Goal: Check status: Check status

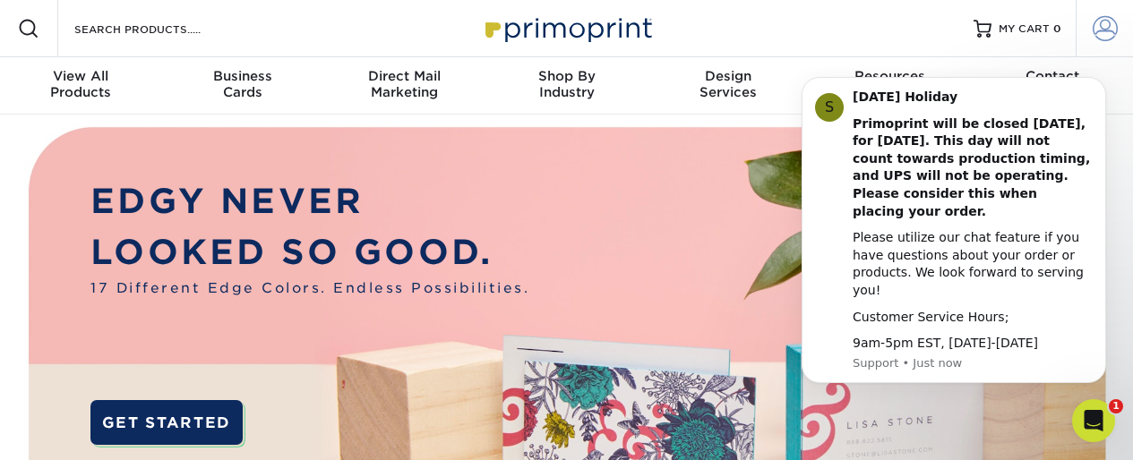
click at [1103, 27] on span at bounding box center [1105, 28] width 25 height 25
click at [749, 38] on div "Resources Menu Search Products Account SIGN IN CREATE AN ACCOUNT forgot passwor…" at bounding box center [566, 28] width 1133 height 57
click at [329, 36] on div "Resources Menu Search Products Account SIGN IN CREATE AN ACCOUNT forgot passwor…" at bounding box center [566, 28] width 1133 height 57
click at [1108, 32] on span at bounding box center [1105, 28] width 25 height 25
click at [891, 82] on body "S [DATE] Holiday Primoprint will be closed [DATE], for [DATE]. This day will no…" at bounding box center [954, 240] width 344 height 330
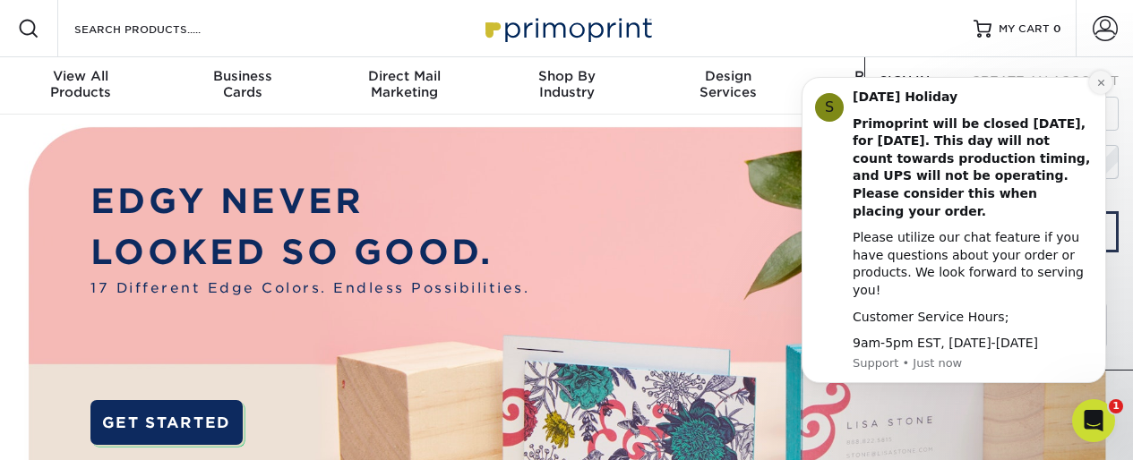
click at [1100, 88] on icon "Dismiss notification" at bounding box center [1101, 83] width 10 height 10
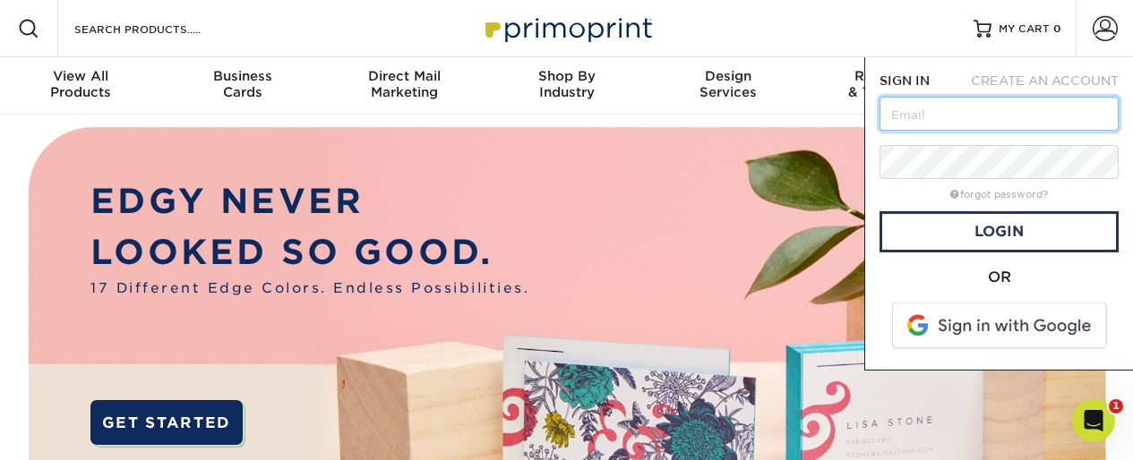
click at [934, 115] on input "text" at bounding box center [999, 114] width 239 height 34
type input "[EMAIL_ADDRESS][DOMAIN_NAME]"
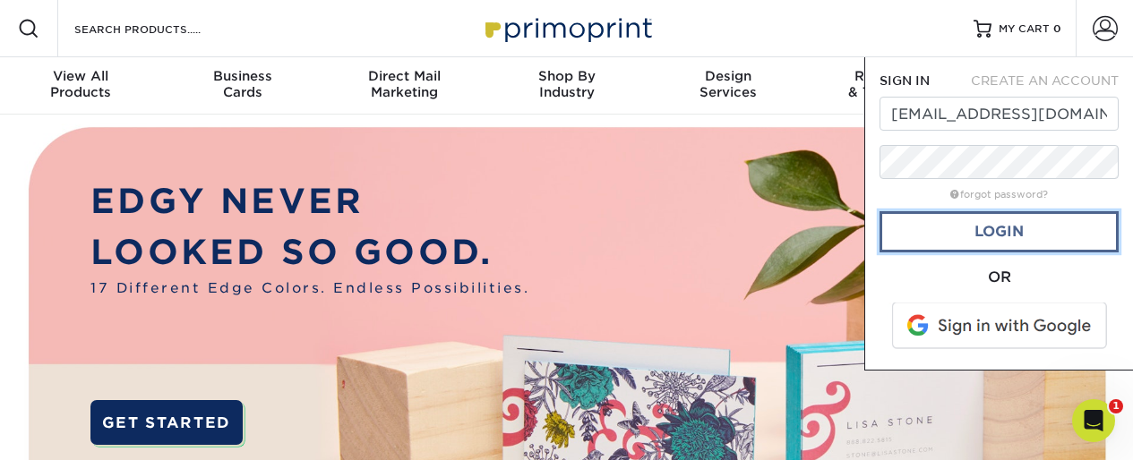
click at [994, 238] on link "Login" at bounding box center [999, 231] width 239 height 41
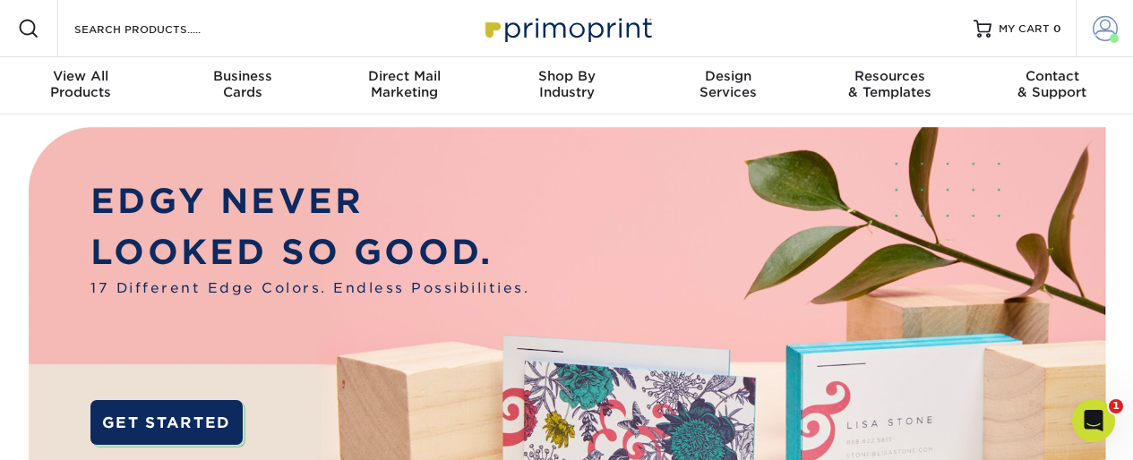
click at [1097, 23] on span at bounding box center [1105, 28] width 25 height 25
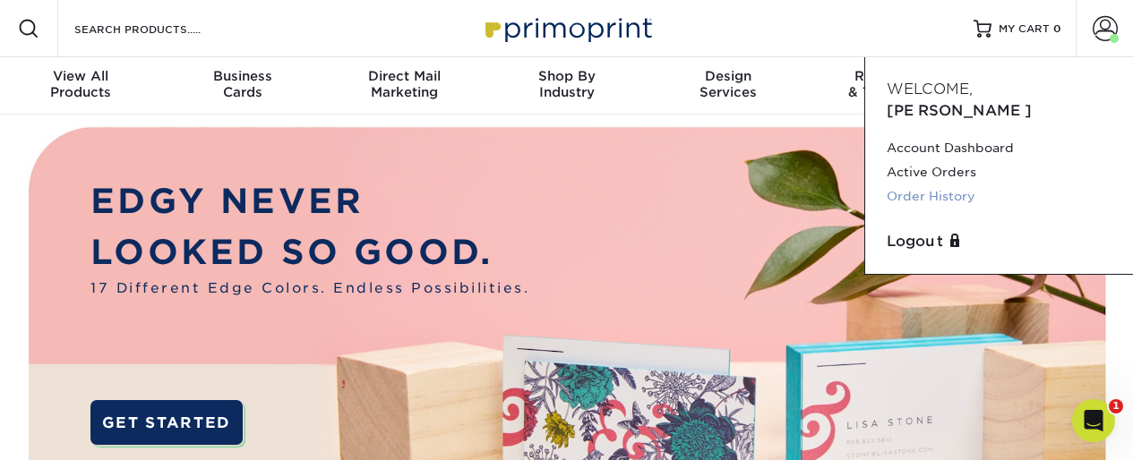
click at [925, 185] on link "Order History" at bounding box center [999, 197] width 225 height 24
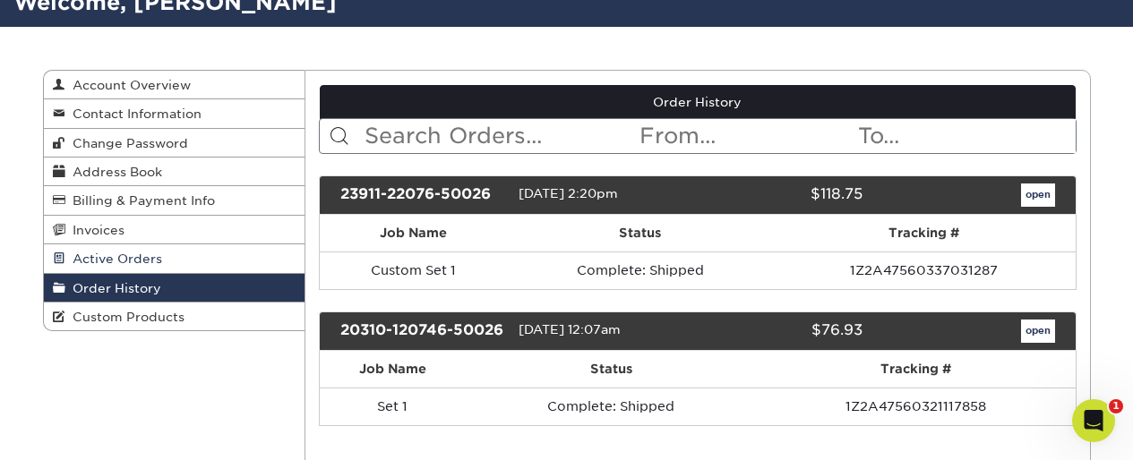
scroll to position [132, 0]
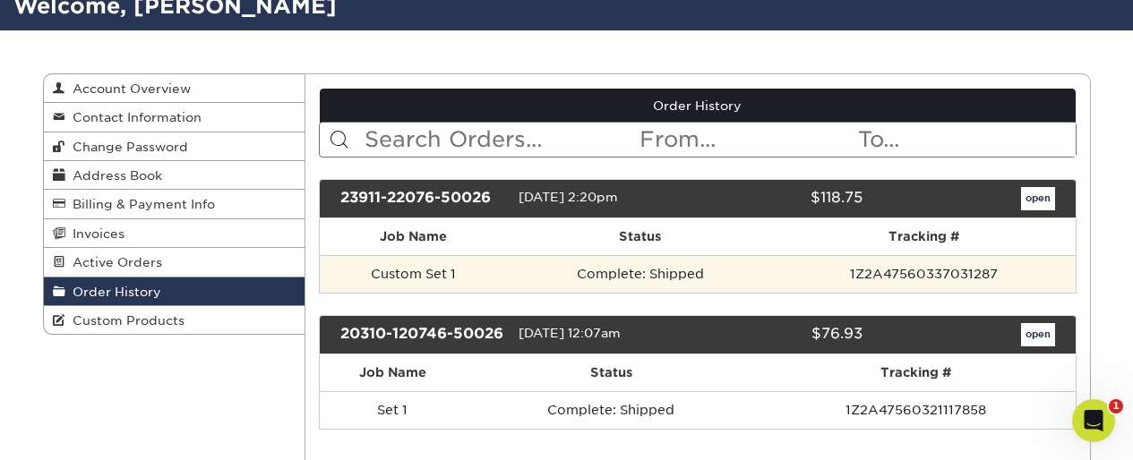
click at [498, 272] on td "Custom Set 1" at bounding box center [414, 274] width 188 height 38
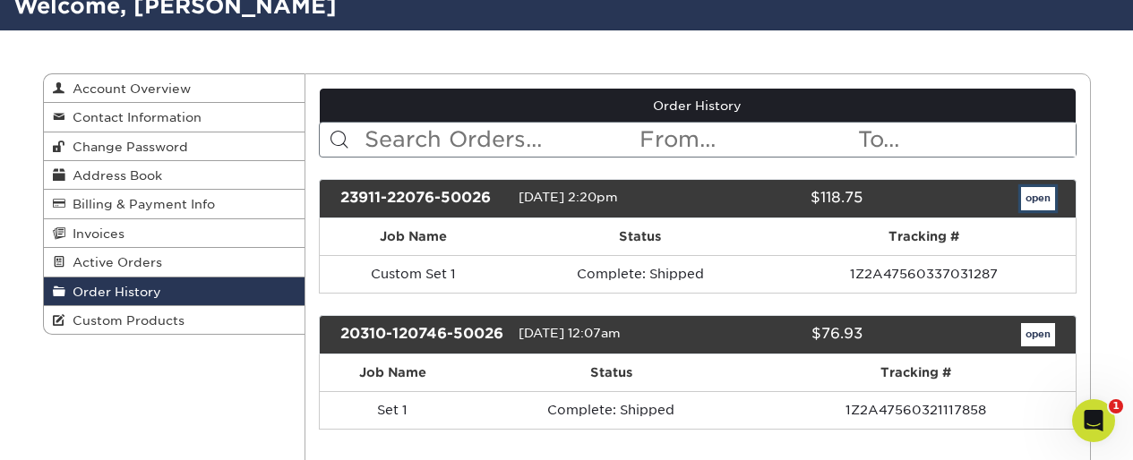
click at [1030, 195] on link "open" at bounding box center [1038, 198] width 34 height 23
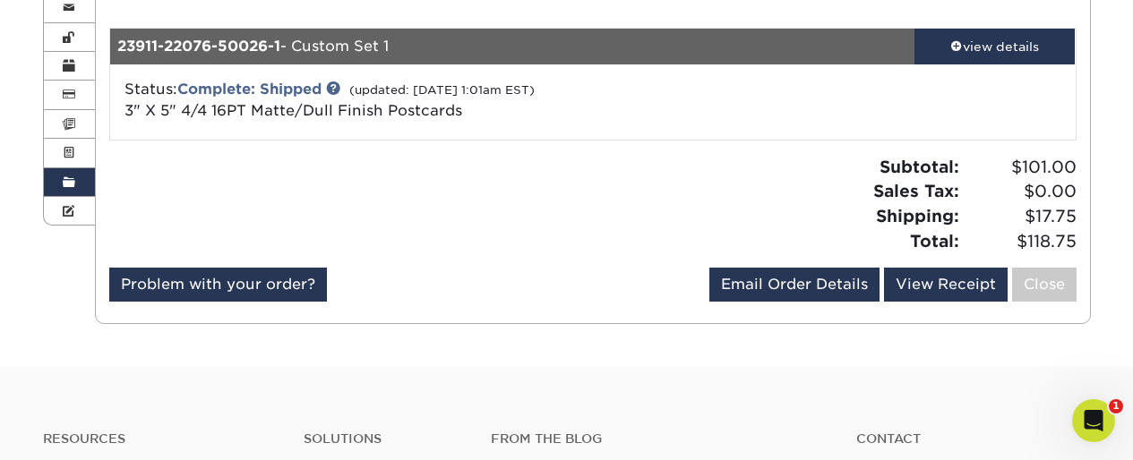
scroll to position [237, 0]
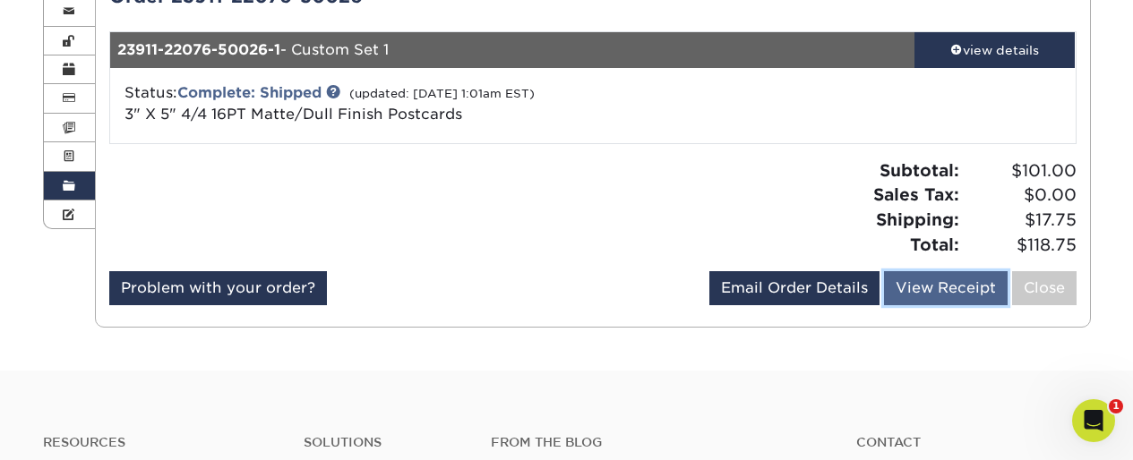
click at [950, 285] on link "View Receipt" at bounding box center [946, 288] width 124 height 34
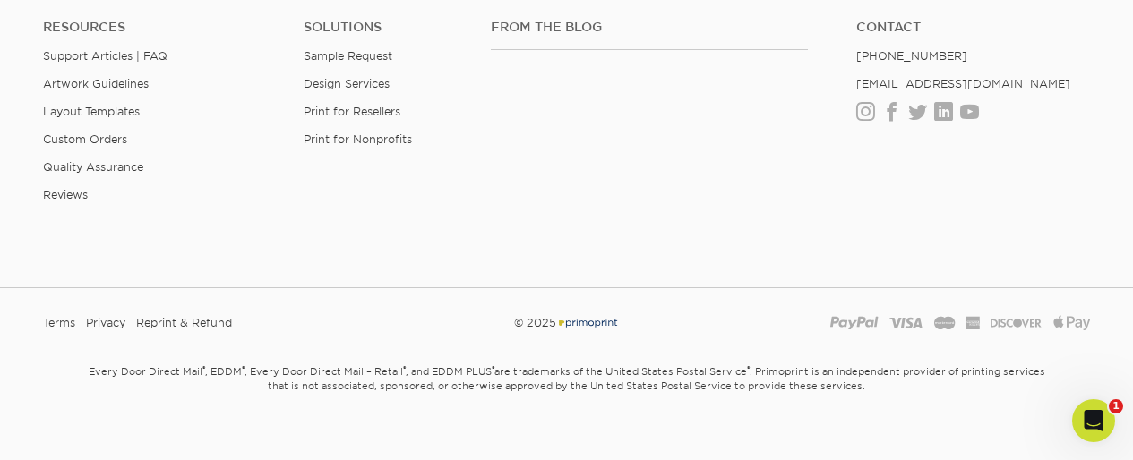
scroll to position [897, 0]
click at [742, 92] on div "From the Blog" at bounding box center [659, 76] width 365 height 115
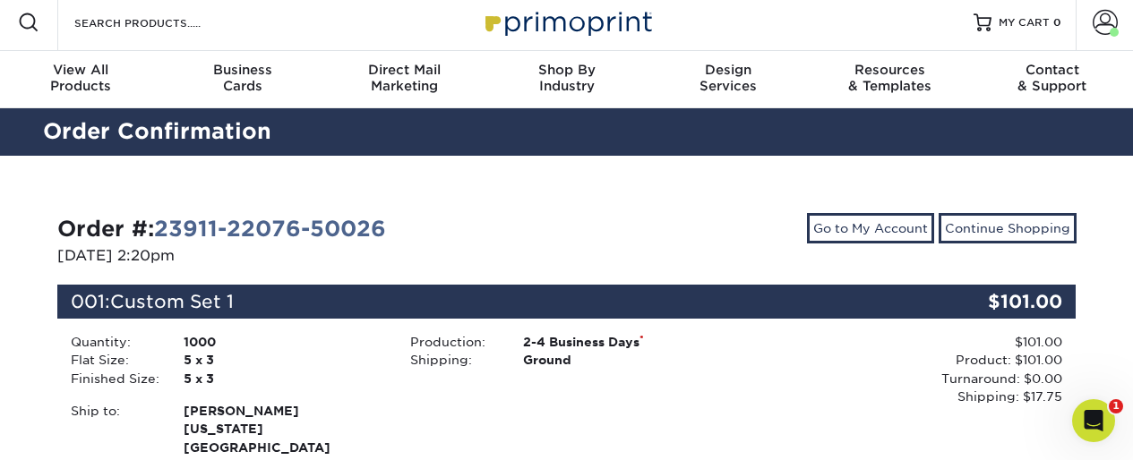
scroll to position [0, 0]
